Goal: Information Seeking & Learning: Learn about a topic

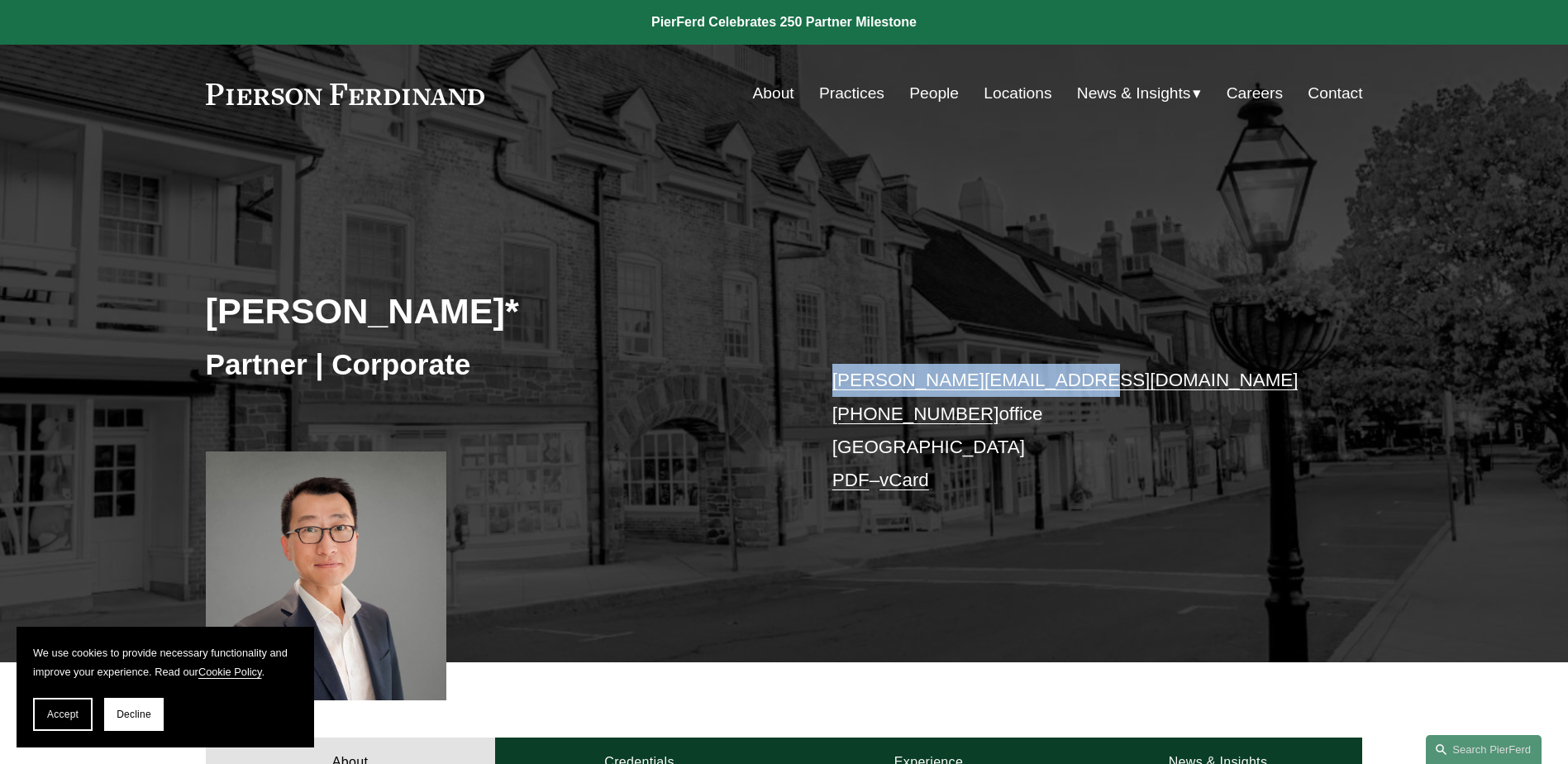
click at [918, 84] on link "People" at bounding box center [934, 93] width 50 height 31
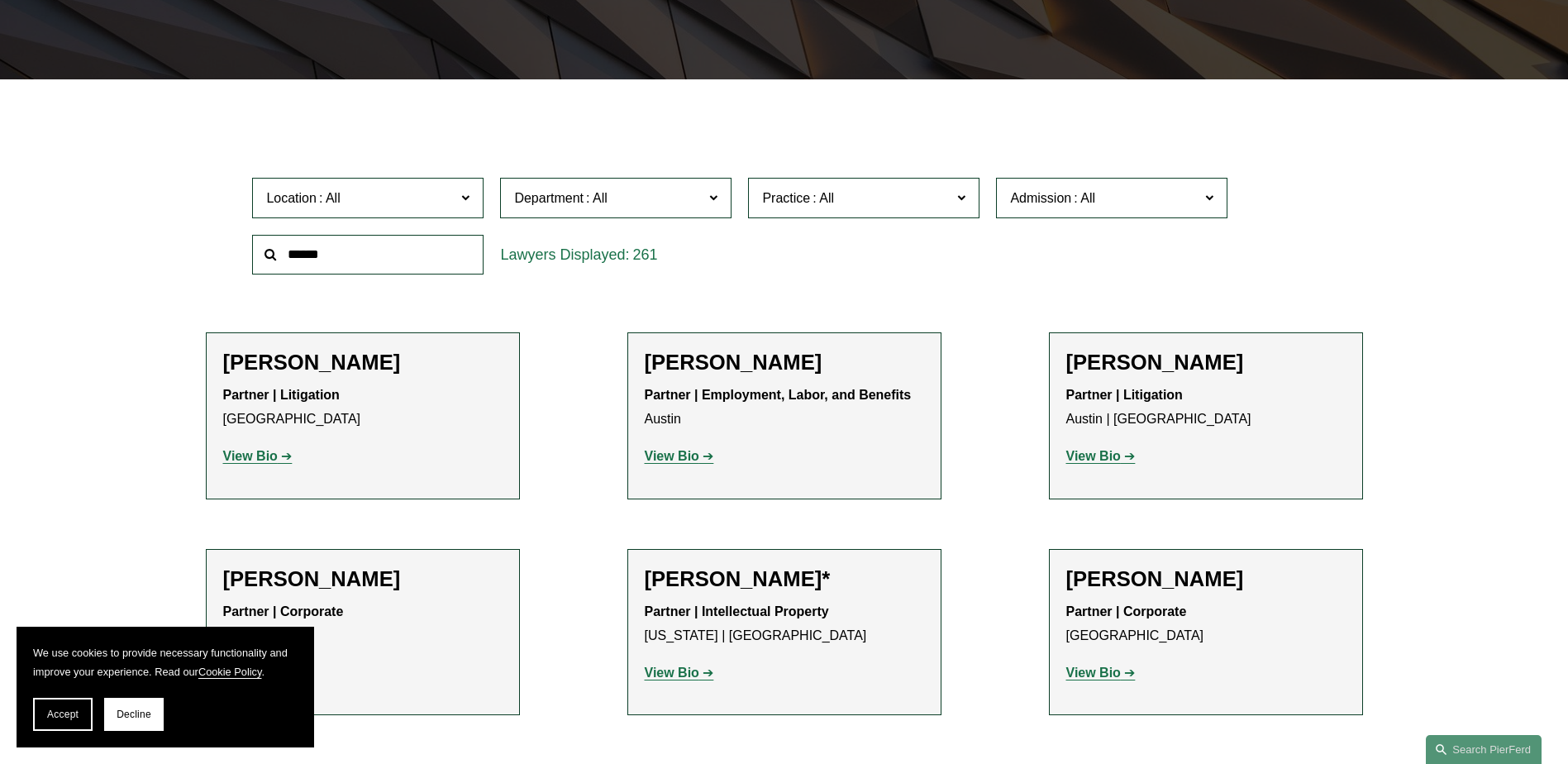
scroll to position [496, 0]
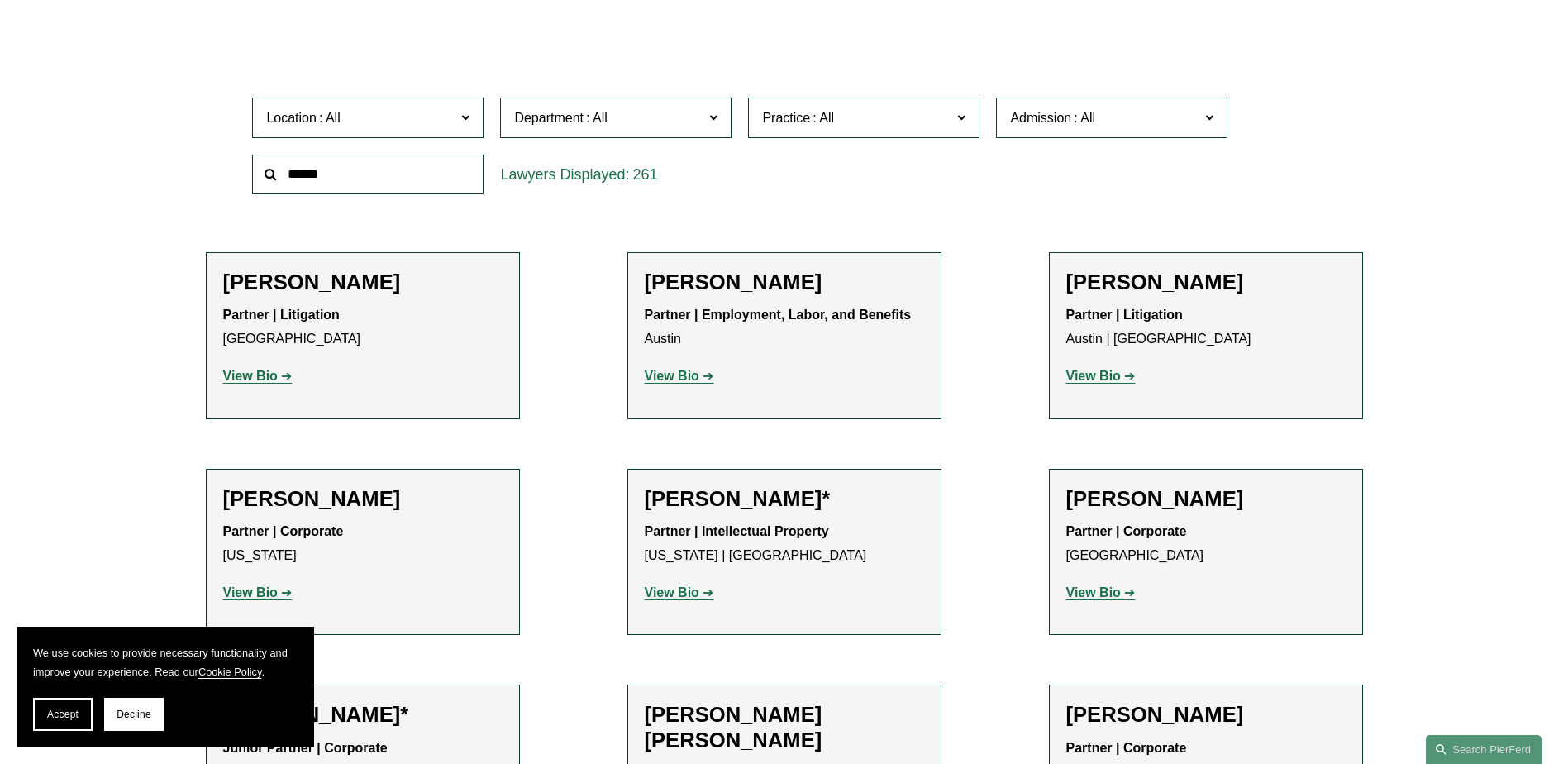
click at [240, 373] on strong "View Bio" at bounding box center [249, 375] width 54 height 14
click at [240, 375] on strong "View Bio" at bounding box center [249, 375] width 54 height 14
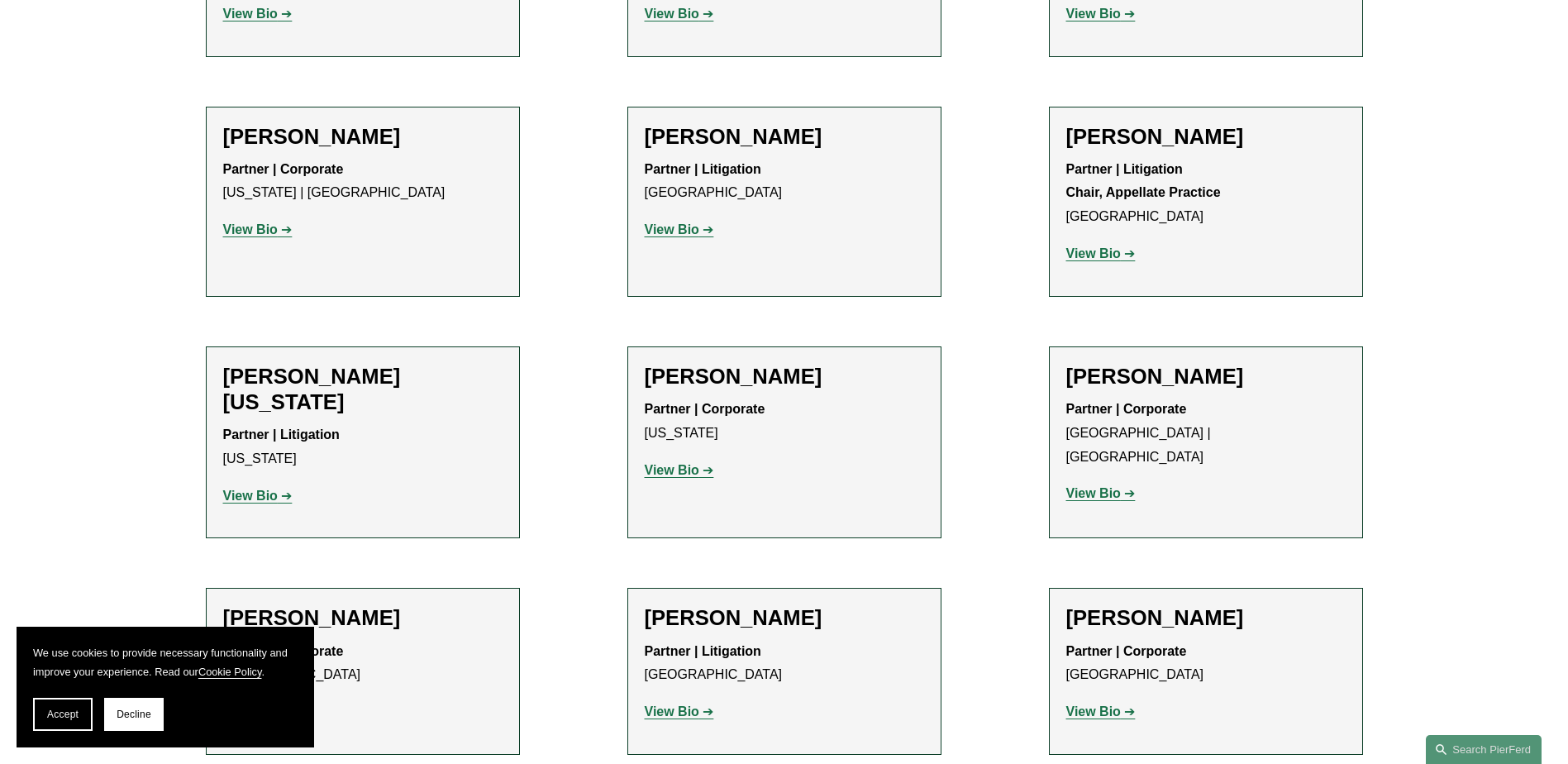
scroll to position [20164, 0]
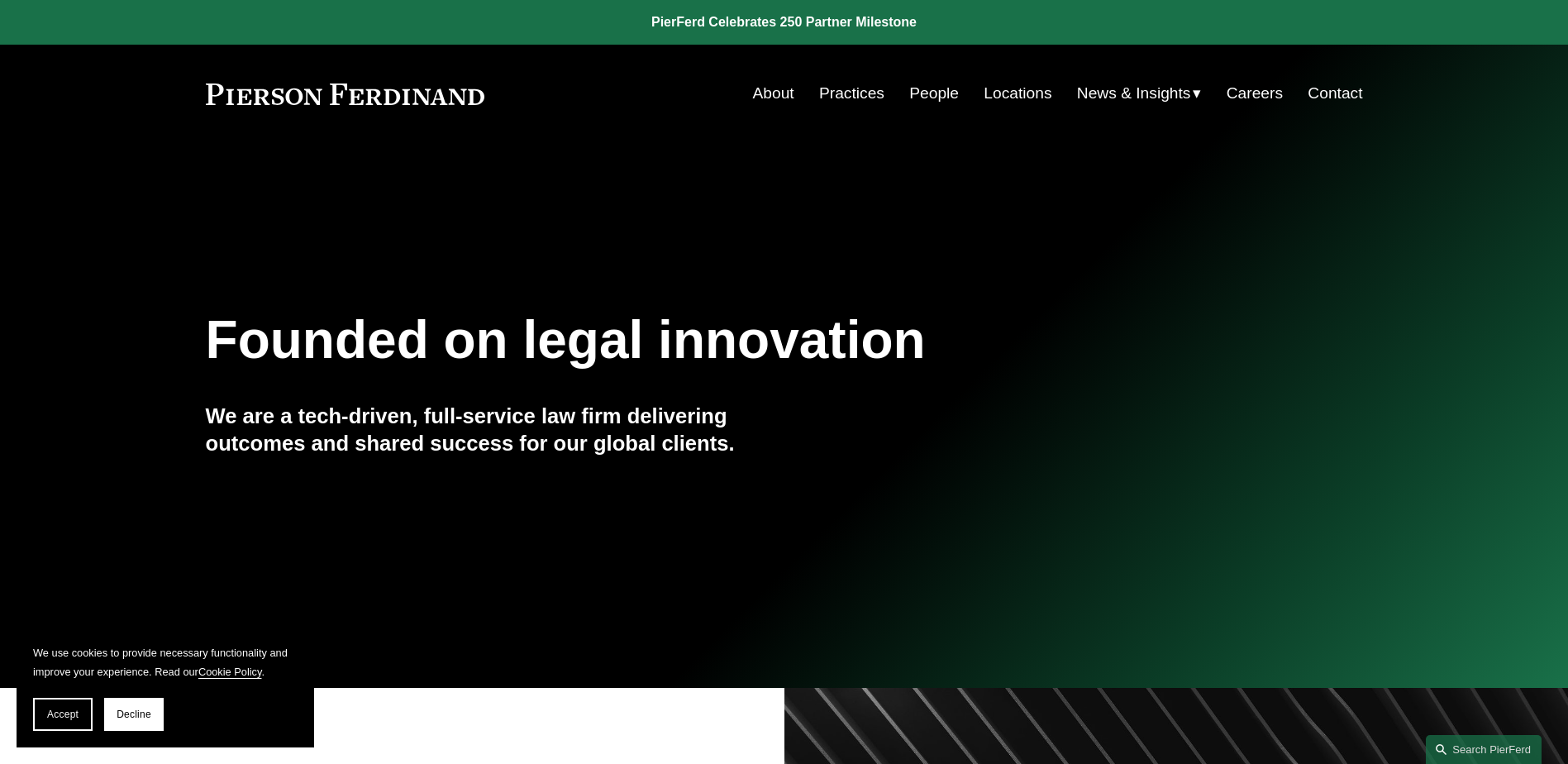
click at [933, 90] on link "People" at bounding box center [934, 93] width 50 height 31
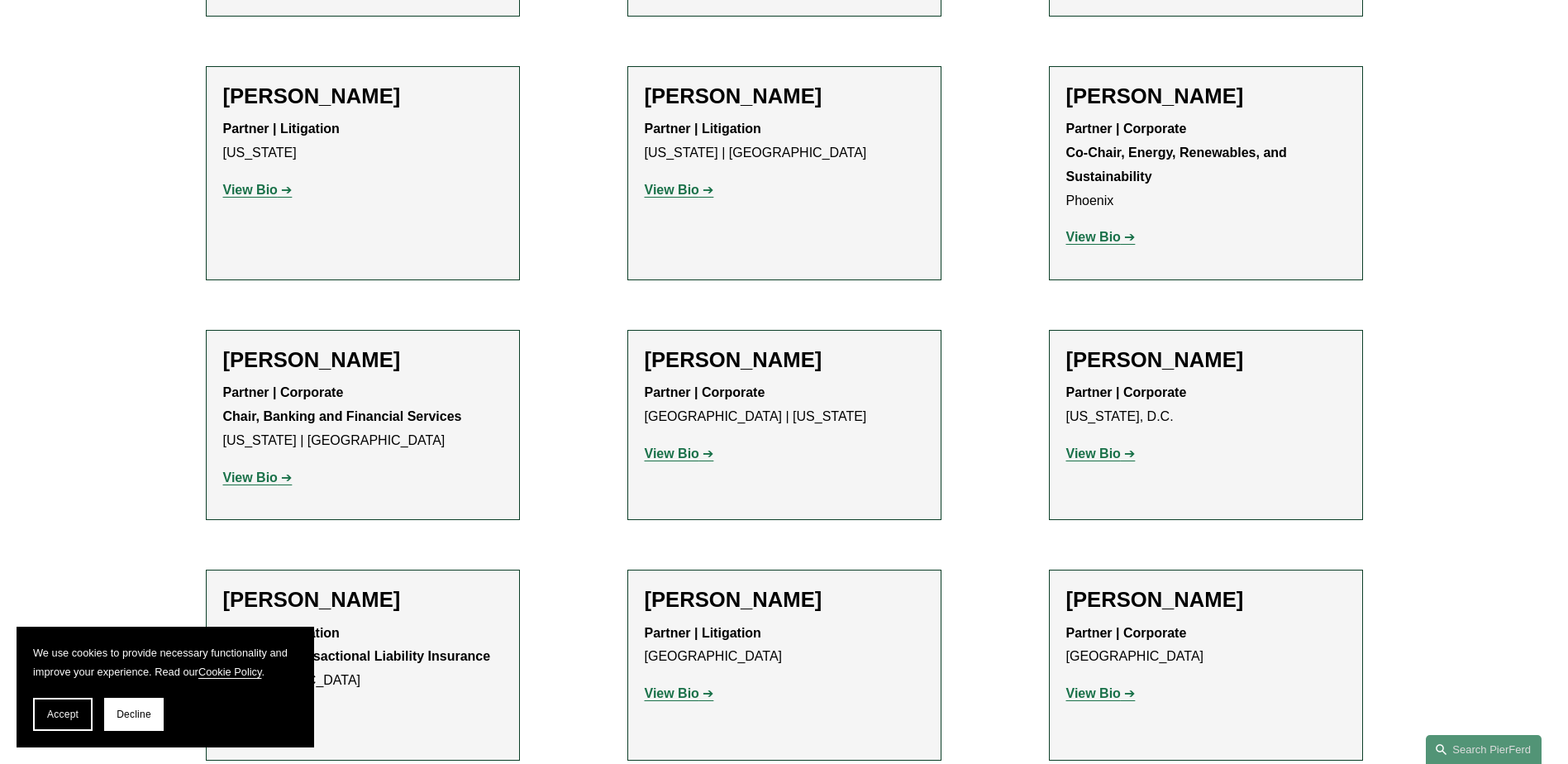
scroll to position [5454, 0]
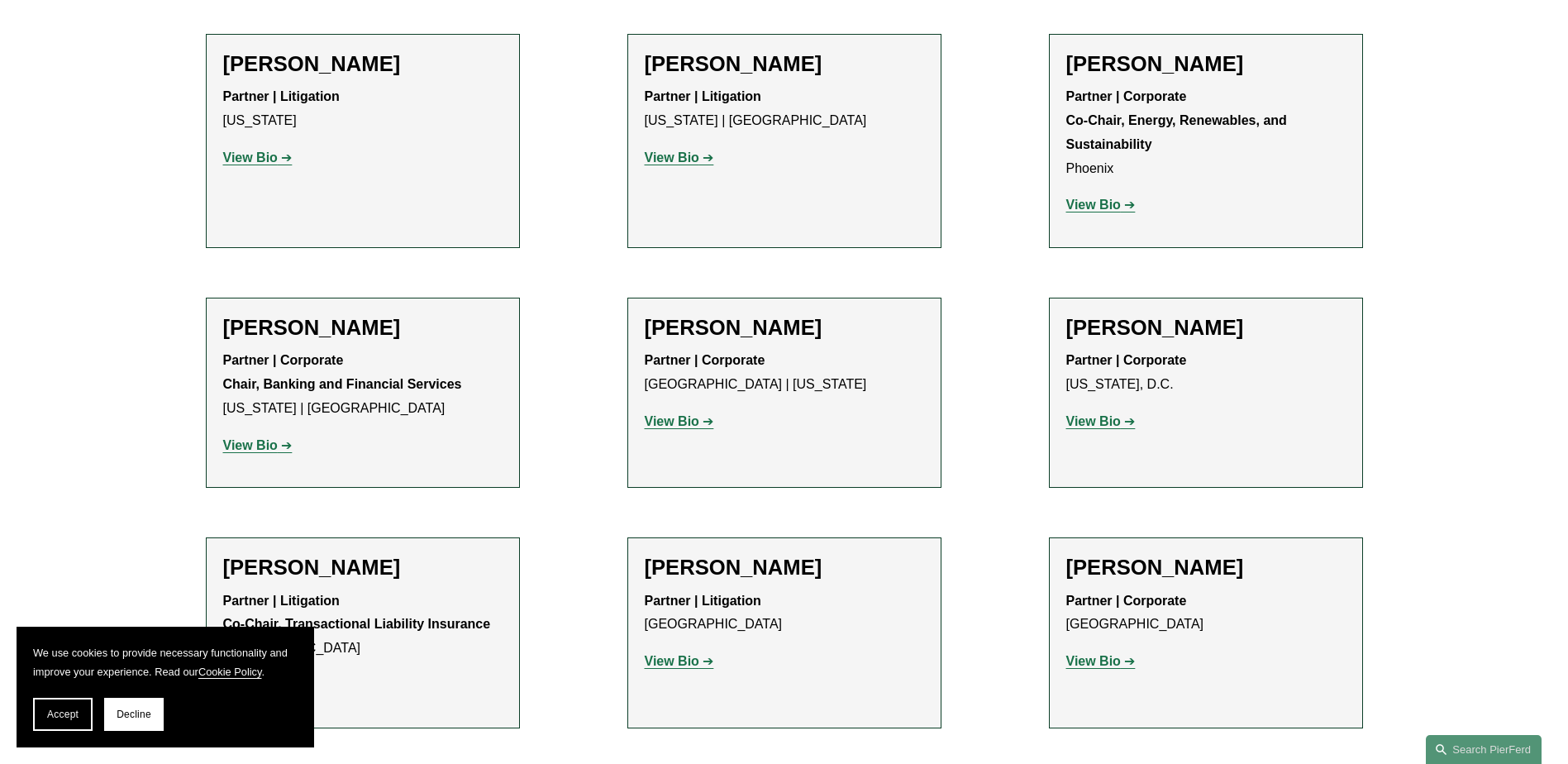
click at [1115, 654] on strong "View Bio" at bounding box center [1092, 661] width 54 height 14
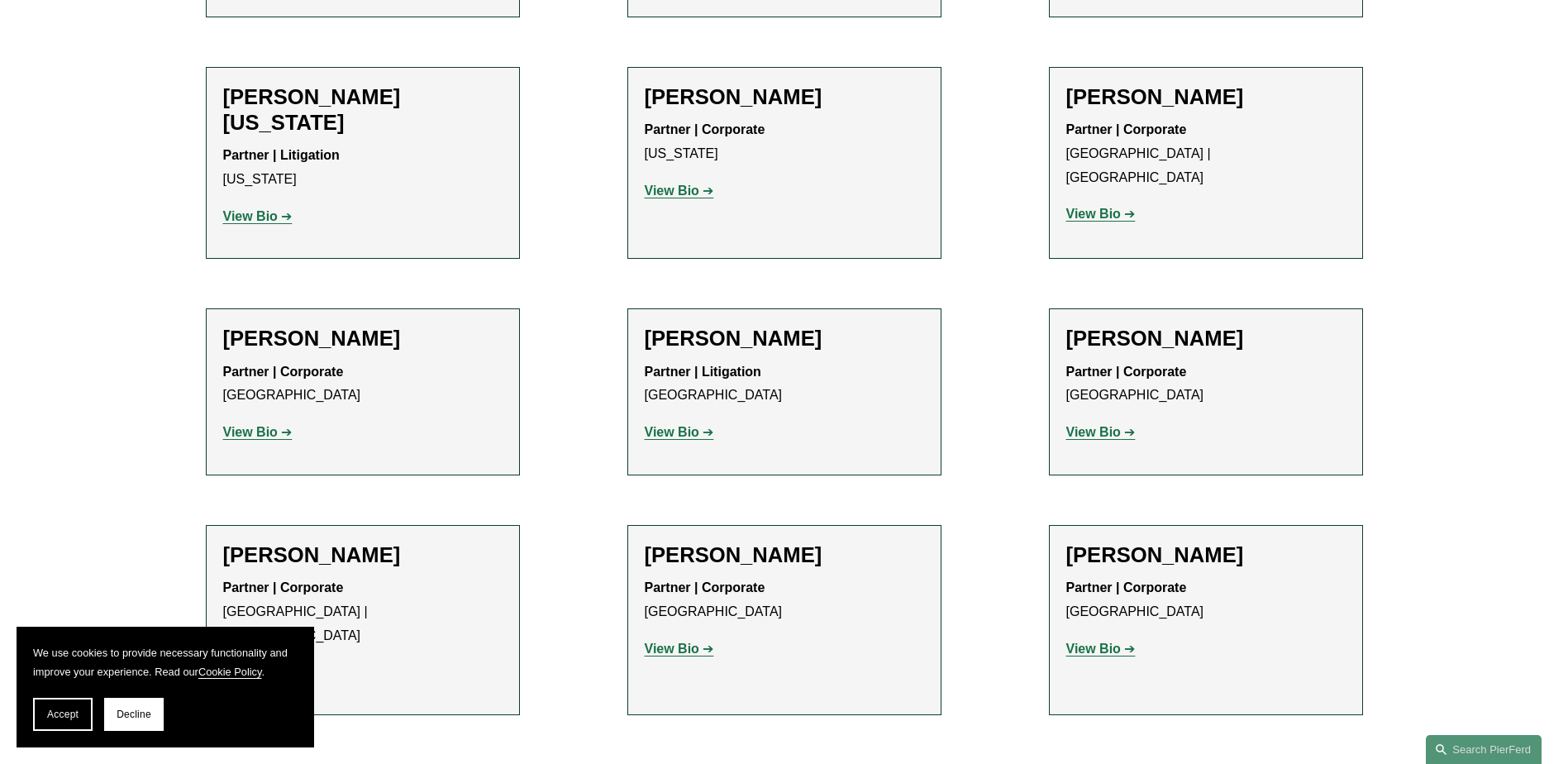
scroll to position [20405, 0]
